Goal: Information Seeking & Learning: Learn about a topic

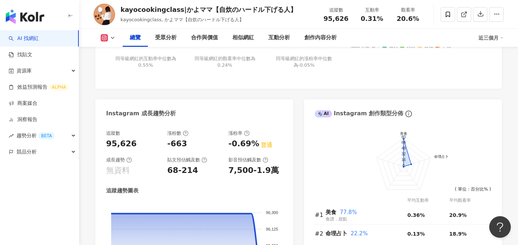
scroll to position [361, 0]
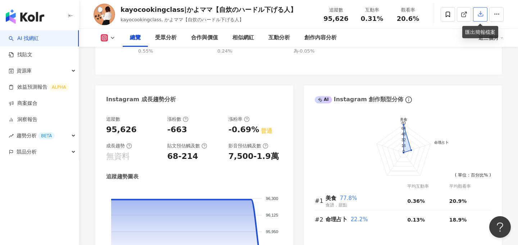
click at [482, 16] on icon "button" at bounding box center [480, 13] width 6 height 6
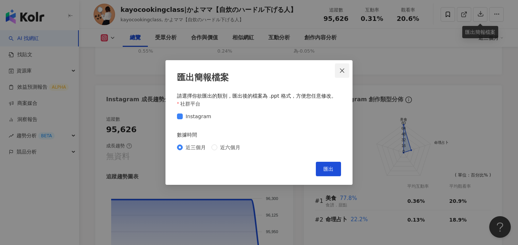
click at [343, 75] on button "Close" at bounding box center [342, 70] width 14 height 14
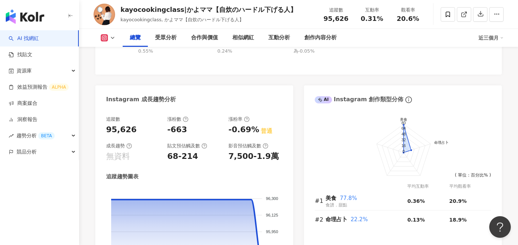
click at [409, 79] on div "Instagram 網紅基本資料 性別 無資料 主要語言 日文 100% 網紅類型 甜點 · 美食 · 食譜 社群簡介 かよママ【自炊のハードル下げる人】 |…" at bounding box center [298, 27] width 407 height 548
click at [497, 19] on button "button" at bounding box center [496, 14] width 14 height 14
click at [407, 62] on div "根據 kayocookingclass 的表現分析，該網紅在觀看率方面表現傑出，遠超同級距平均水平，這對提升品牌曝光率非常有利。然而，其互動率與粉絲成長率略低…" at bounding box center [421, 21] width 140 height 84
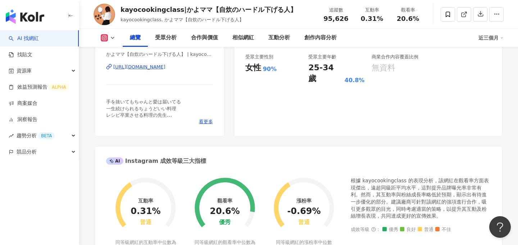
scroll to position [0, 0]
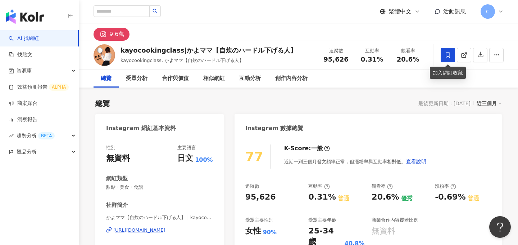
click at [452, 55] on span at bounding box center [448, 55] width 14 height 14
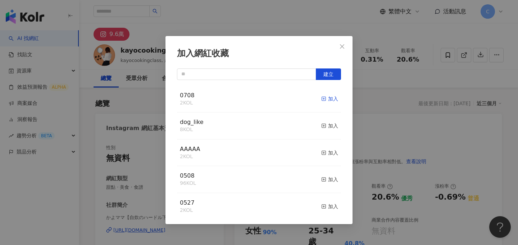
click at [325, 96] on div "加入" at bounding box center [329, 99] width 17 height 8
click at [342, 46] on icon "close" at bounding box center [342, 47] width 6 height 6
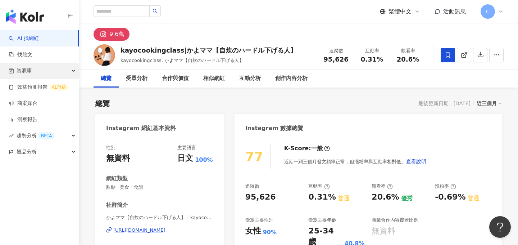
click at [37, 69] on div "資源庫" at bounding box center [39, 71] width 79 height 16
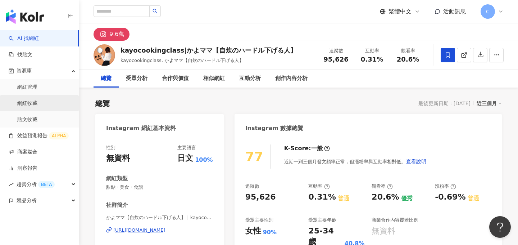
click at [30, 107] on link "網紅收藏" at bounding box center [27, 103] width 20 height 7
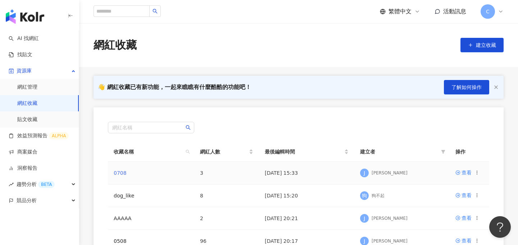
click at [120, 172] on link "0708" at bounding box center [120, 173] width 13 height 6
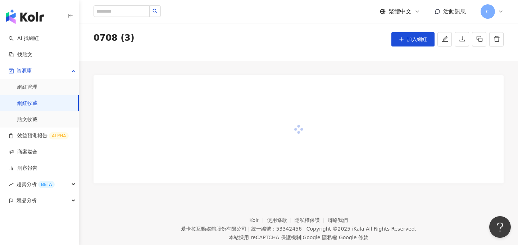
scroll to position [40, 0]
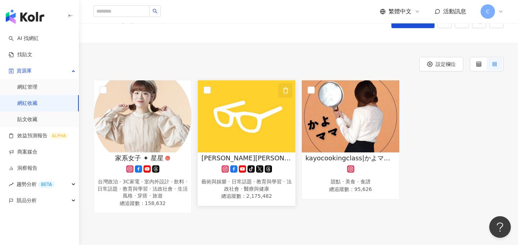
click at [286, 91] on icon "button" at bounding box center [285, 90] width 6 height 6
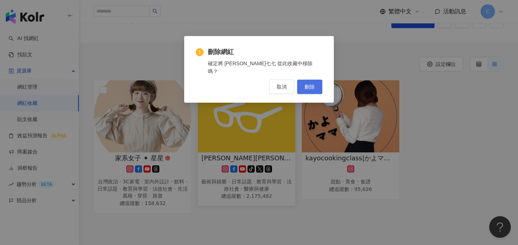
click at [309, 84] on span "刪除" at bounding box center [310, 87] width 10 height 6
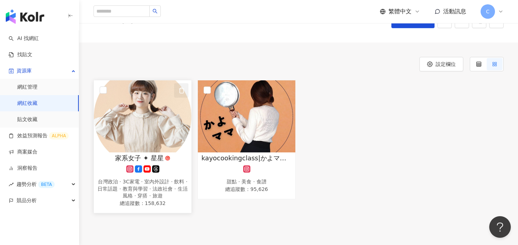
click at [183, 91] on icon "button" at bounding box center [182, 89] width 4 height 5
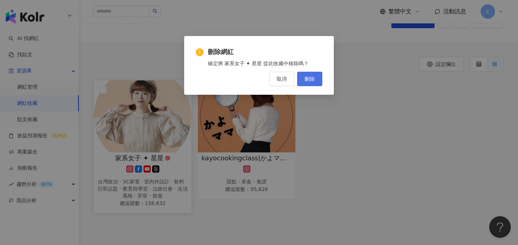
click at [317, 75] on button "刪除" at bounding box center [309, 79] width 25 height 14
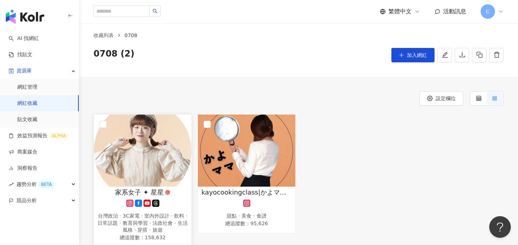
scroll to position [0, 0]
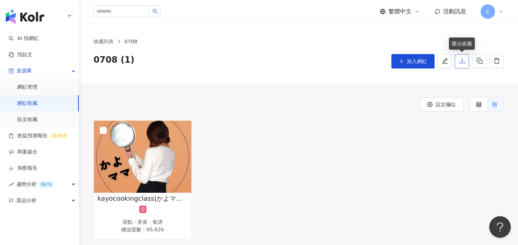
click at [465, 64] on button "button" at bounding box center [462, 61] width 14 height 14
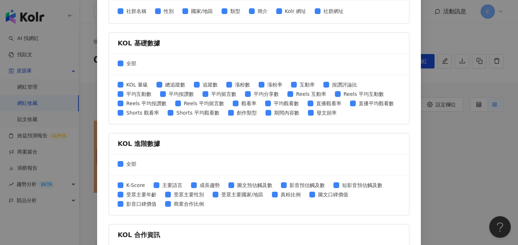
scroll to position [314, 0]
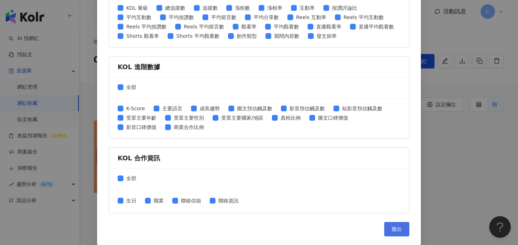
click at [395, 226] on span "匯出" at bounding box center [397, 229] width 10 height 6
click at [452, 68] on div "匯出收藏 請選擇您欲匯出的項目 社群平台 全部 Facebook Instagram YouTube TikTok X 數據時間 全部 近三個月 近六個月 K…" at bounding box center [259, 122] width 518 height 245
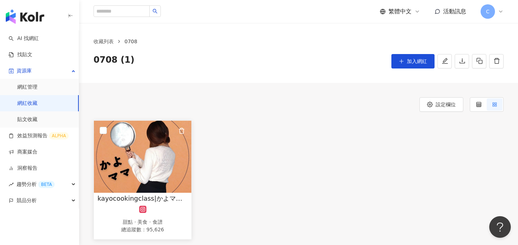
click at [167, 157] on img at bounding box center [143, 157] width 98 height 72
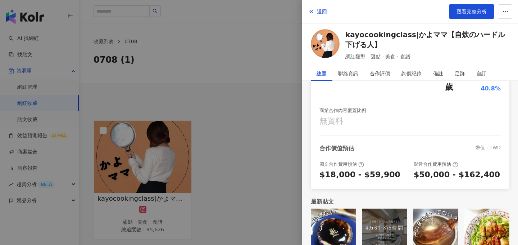
scroll to position [0, 0]
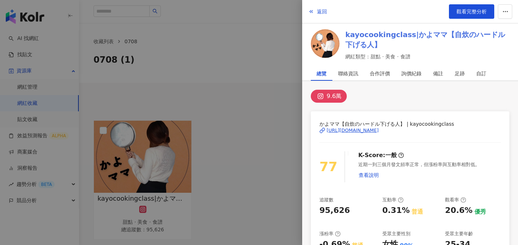
click at [364, 40] on link "kayocookingclass|かよママ【自炊のハードル下げる人】" at bounding box center [427, 40] width 164 height 20
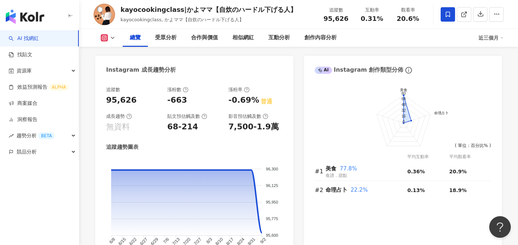
scroll to position [392, 0]
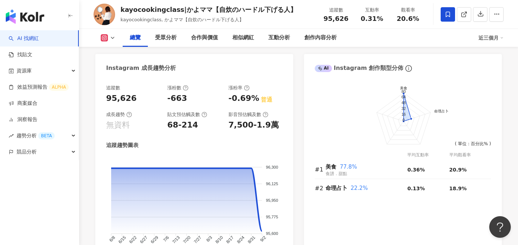
click at [491, 38] on div "近三個月" at bounding box center [491, 38] width 25 height 12
click at [487, 67] on link "近六個月" at bounding box center [494, 68] width 20 height 8
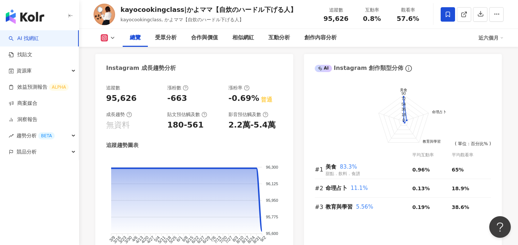
click at [289, 144] on div "追蹤數 95,626 漲粉數 -663 漲粉率 -0.69% 普通 成長趨勢 無資料 貼文預估觸及數 180-561 影音預估觸及數 2.2萬-5.4萬 追蹤…" at bounding box center [194, 173] width 198 height 192
click at [110, 39] on icon at bounding box center [113, 38] width 6 height 6
click at [223, 74] on div "Instagram 成長趨勢分析" at bounding box center [194, 65] width 198 height 23
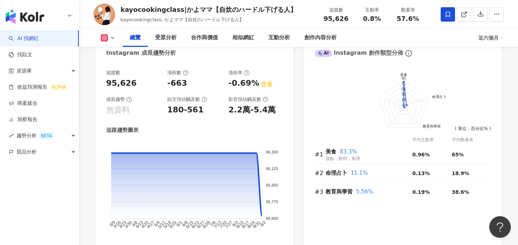
scroll to position [400, 0]
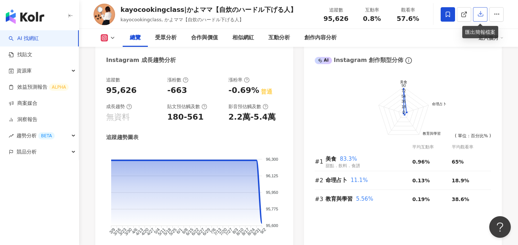
click at [479, 18] on button "button" at bounding box center [480, 14] width 14 height 14
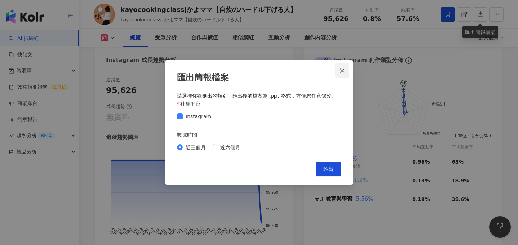
click at [344, 72] on icon "close" at bounding box center [342, 71] width 6 height 6
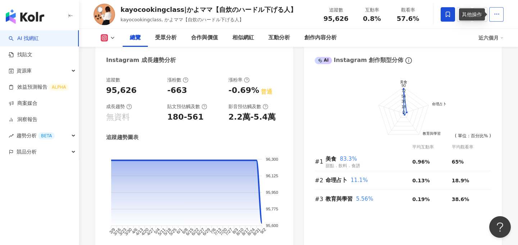
click at [501, 12] on button "button" at bounding box center [496, 14] width 14 height 14
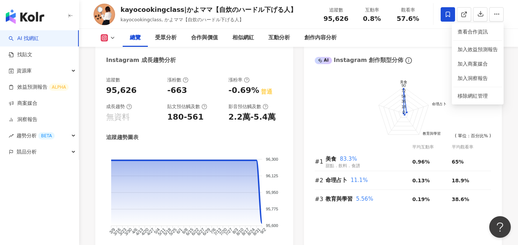
click at [397, 41] on div "總覽 受眾分析 合作與價值 相似網紅 互動分析 創作內容分析" at bounding box center [301, 38] width 356 height 18
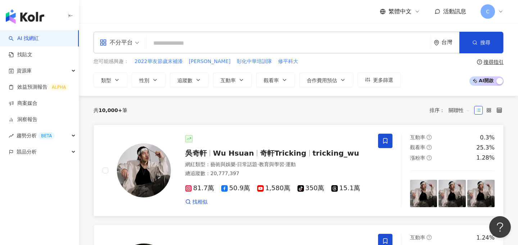
click at [349, 141] on div at bounding box center [277, 138] width 184 height 7
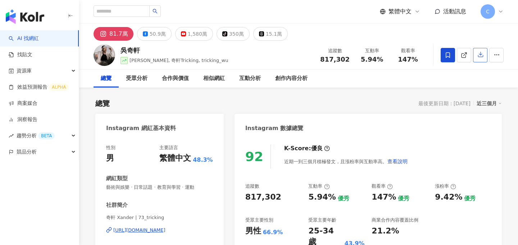
click at [479, 57] on icon "button" at bounding box center [480, 54] width 6 height 6
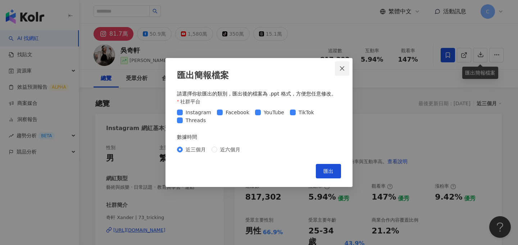
click at [343, 67] on icon "close" at bounding box center [342, 68] width 4 height 4
